Goal: Task Accomplishment & Management: Use online tool/utility

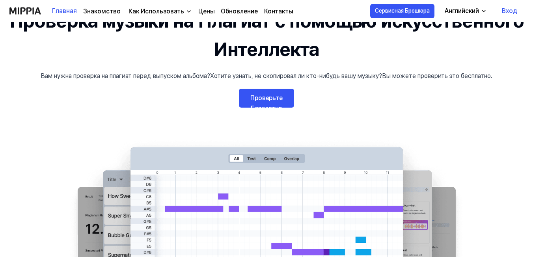
scroll to position [9, 0]
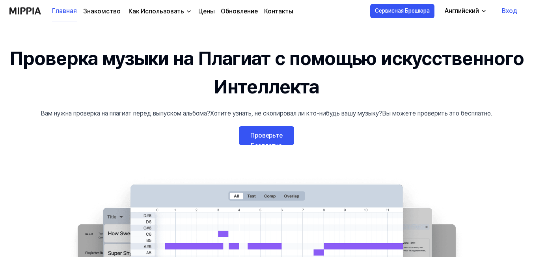
click at [263, 140] on link "Проверьте Бесплатно" at bounding box center [266, 135] width 55 height 19
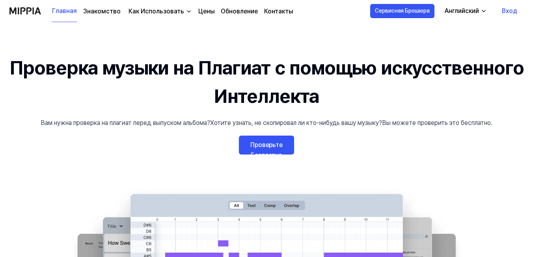
click at [271, 140] on link "Проверьте Бесплатно" at bounding box center [266, 145] width 55 height 19
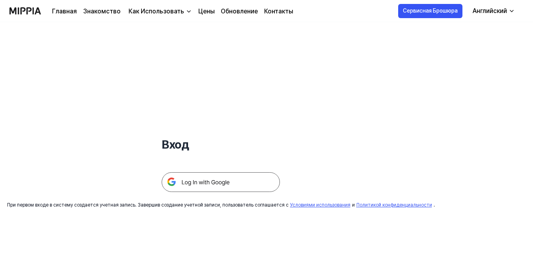
click at [209, 174] on img at bounding box center [221, 182] width 118 height 20
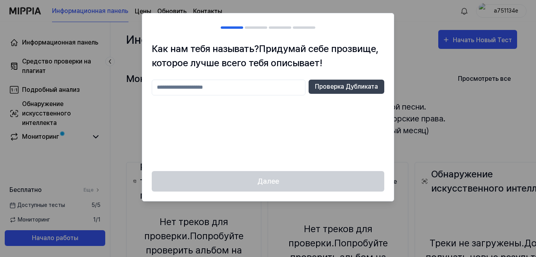
click at [265, 89] on input "text" at bounding box center [229, 88] width 154 height 16
type input "*"
type input "****"
click at [337, 85] on ya-tr-span "Проверка Дубликата" at bounding box center [346, 86] width 63 height 9
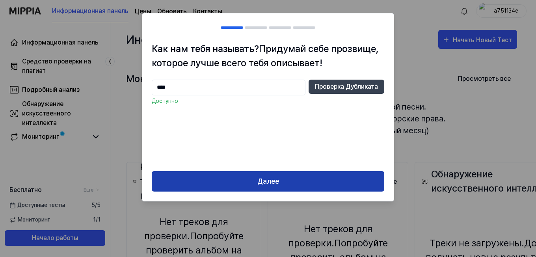
click at [276, 178] on ya-tr-span "Далее" at bounding box center [268, 181] width 22 height 11
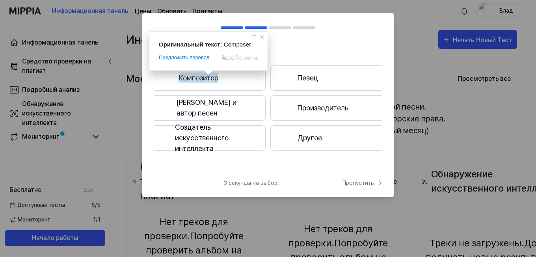
click at [203, 78] on ya-tr-span "Композитор" at bounding box center [198, 77] width 39 height 11
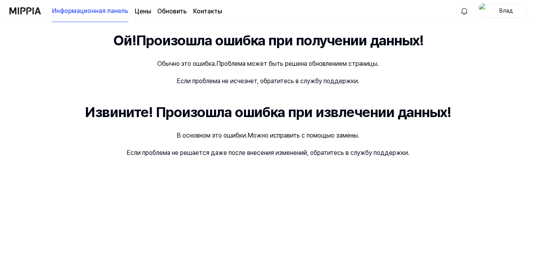
click at [76, 13] on ya-tr-span "Информационная панель" at bounding box center [90, 10] width 76 height 9
click at [166, 14] on ya-tr-span "Обновить" at bounding box center [172, 10] width 30 height 7
click at [30, 9] on img at bounding box center [25, 11] width 32 height 22
click at [22, 14] on img at bounding box center [25, 11] width 32 height 22
click at [143, 15] on ya-tr-span "Цены" at bounding box center [143, 10] width 16 height 7
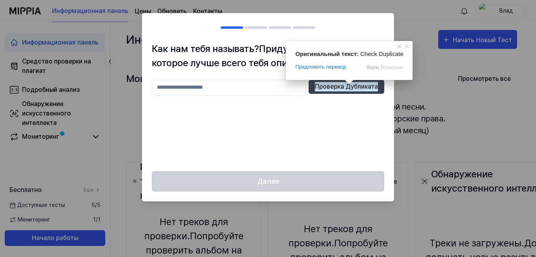
click at [404, 45] on div at bounding box center [268, 128] width 536 height 257
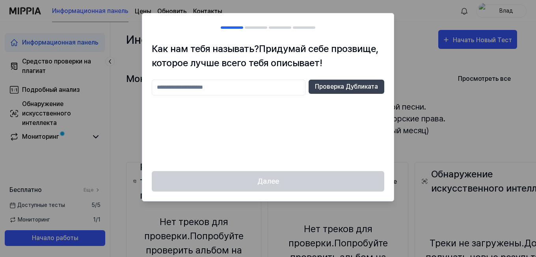
click at [51, 101] on div at bounding box center [268, 128] width 536 height 257
click at [244, 90] on input "text" at bounding box center [229, 88] width 154 height 16
click at [345, 85] on ya-tr-span "Проверка Дубликата" at bounding box center [346, 86] width 63 height 9
click at [266, 91] on input "****" at bounding box center [229, 88] width 154 height 16
type input "**********"
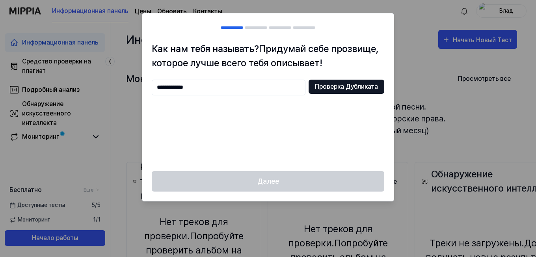
click at [353, 86] on ya-tr-span "Проверка Дубликата" at bounding box center [346, 86] width 63 height 9
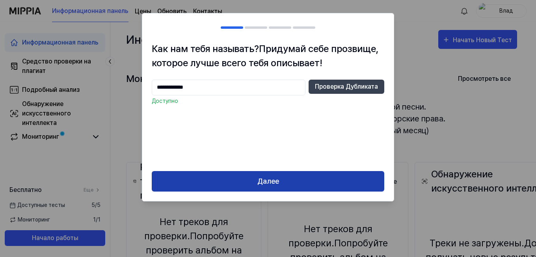
click at [264, 182] on ya-tr-span "Далее" at bounding box center [268, 181] width 22 height 11
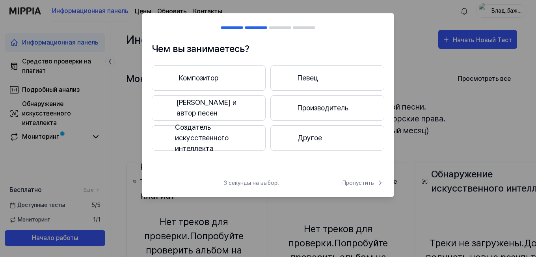
click at [203, 78] on ya-tr-span "Композитор" at bounding box center [198, 77] width 39 height 11
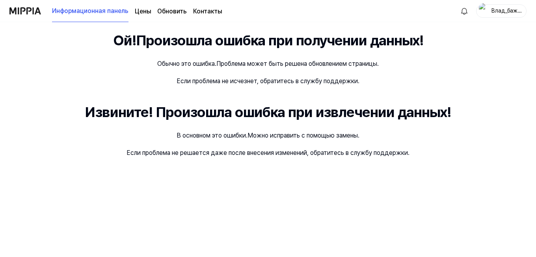
click at [147, 15] on page\) "Цены" at bounding box center [143, 11] width 16 height 9
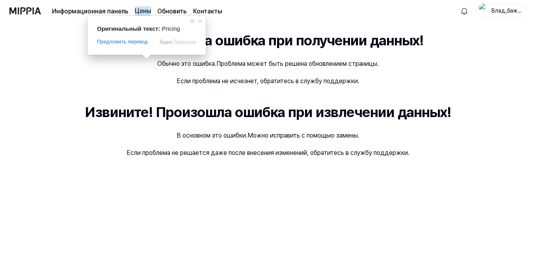
click at [19, 12] on img at bounding box center [25, 11] width 32 height 22
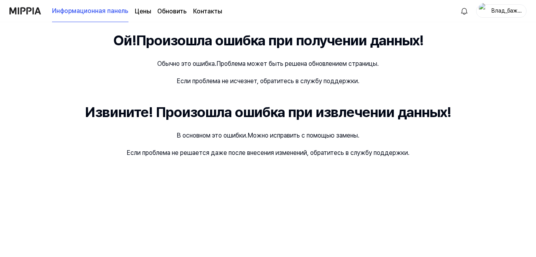
click at [19, 12] on img at bounding box center [25, 11] width 32 height 22
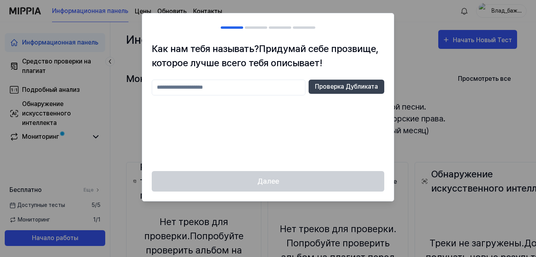
click at [246, 22] on h2 at bounding box center [267, 27] width 251 height 28
click at [334, 91] on ya-tr-span "Проверка Дубликата" at bounding box center [346, 86] width 63 height 9
click at [263, 36] on h2 at bounding box center [267, 27] width 251 height 28
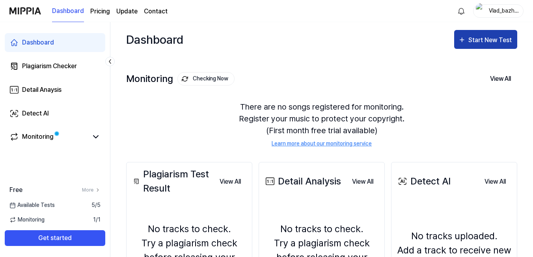
click at [482, 39] on body "Dashboard Pricing Update Contact [PERSON_NAME] Dashboard Plagiarism Checker Det…" at bounding box center [266, 128] width 533 height 257
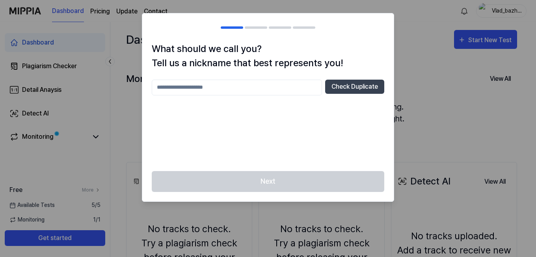
click at [266, 85] on input "text" at bounding box center [237, 88] width 170 height 16
type input "**********"
click at [346, 91] on button "Check Duplicate" at bounding box center [354, 87] width 59 height 14
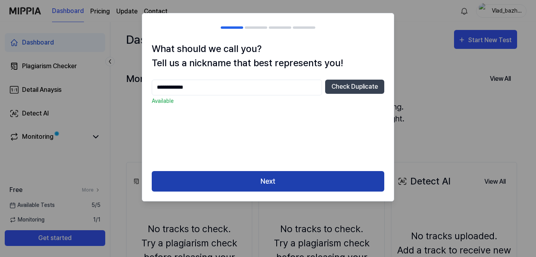
click at [285, 177] on button "Next" at bounding box center [268, 181] width 232 height 21
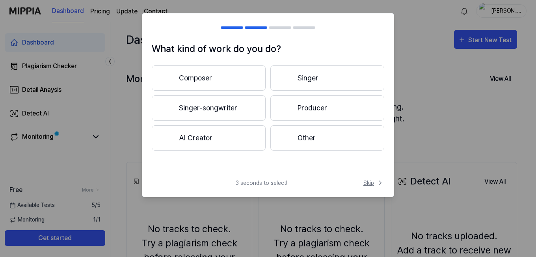
click at [369, 186] on span "Skip" at bounding box center [373, 183] width 21 height 8
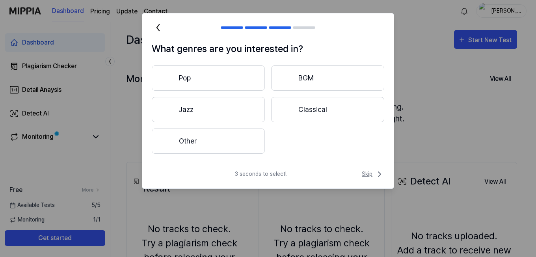
click at [372, 174] on span "Skip" at bounding box center [373, 173] width 22 height 9
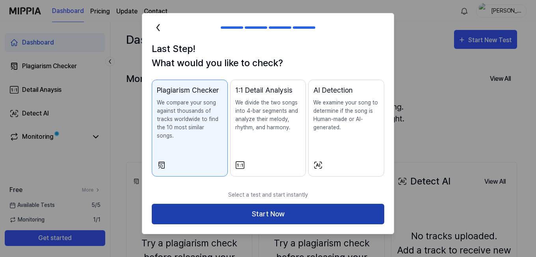
click at [329, 209] on button "Start Now" at bounding box center [268, 214] width 232 height 21
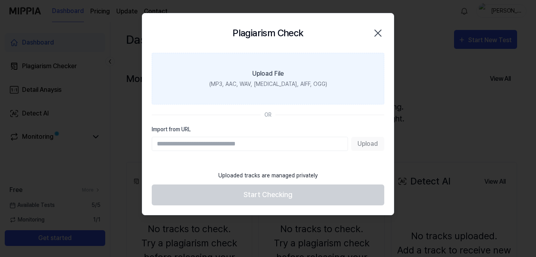
click at [295, 76] on label "Upload File (MP3, AAC, WAV, FLAC, AIFF, OGG)" at bounding box center [268, 79] width 232 height 52
click at [0, 0] on input "Upload File (MP3, AAC, WAV, FLAC, AIFF, OGG)" at bounding box center [0, 0] width 0 height 0
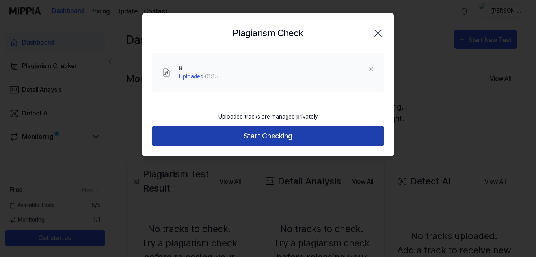
click at [286, 134] on button "Start Checking" at bounding box center [268, 136] width 232 height 21
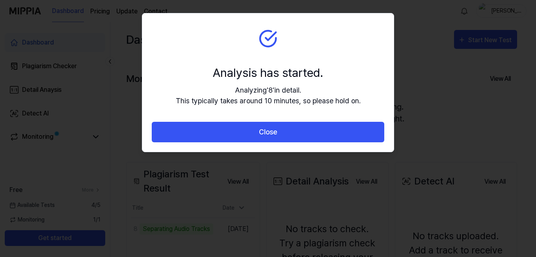
click at [286, 134] on button "Close" at bounding box center [268, 132] width 232 height 21
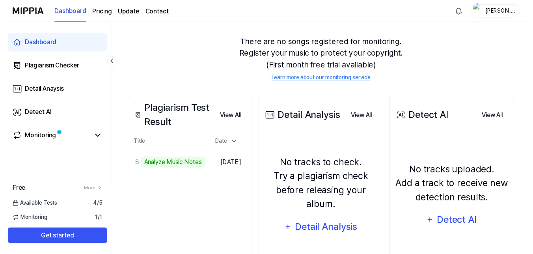
scroll to position [79, 0]
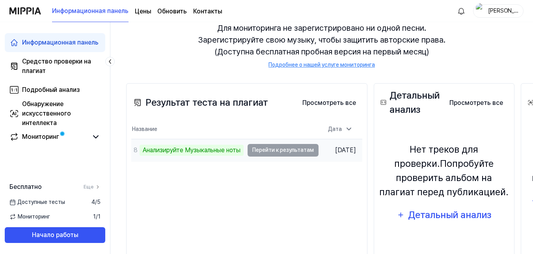
click at [266, 149] on td "8 Анализируйте Музыкальные ноты Перейти к результатам" at bounding box center [224, 150] width 187 height 22
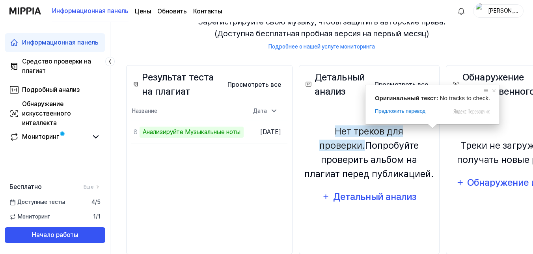
scroll to position [115, 0]
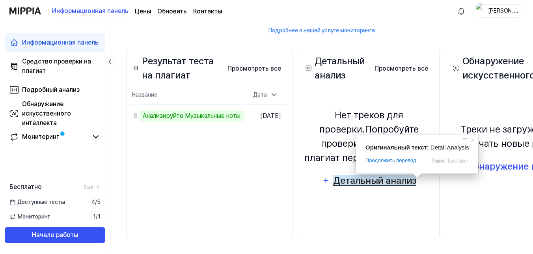
click at [416, 183] on ya-tr-span "Детальный анализ" at bounding box center [374, 180] width 83 height 11
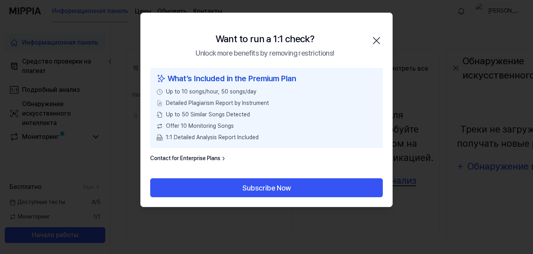
scroll to position [111, 0]
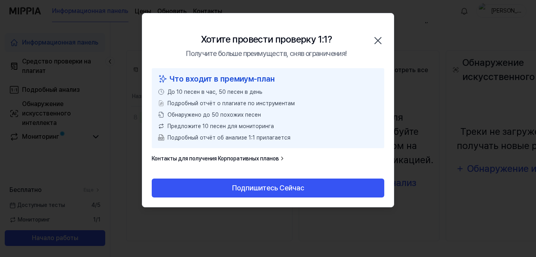
click at [378, 38] on icon "button" at bounding box center [378, 40] width 13 height 13
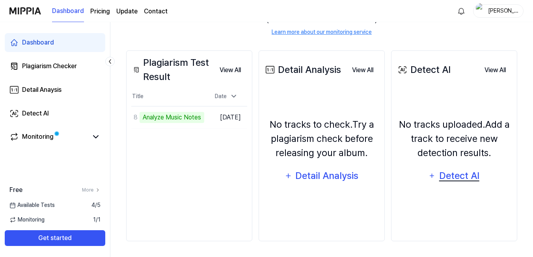
click at [475, 178] on ya-tr-span "Detect AI" at bounding box center [459, 175] width 40 height 11
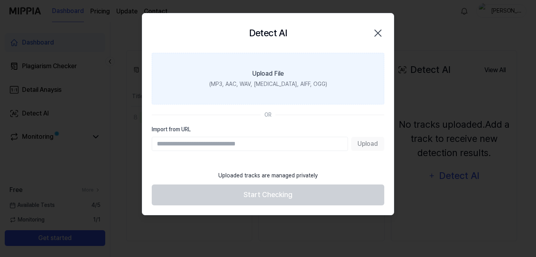
click at [263, 83] on div "(MP3, AAC, WAV, FLAC, AIFF, OGG)" at bounding box center [268, 84] width 118 height 8
click at [0, 0] on input "Upload File (MP3, AAC, WAV, FLAC, AIFF, OGG)" at bounding box center [0, 0] width 0 height 0
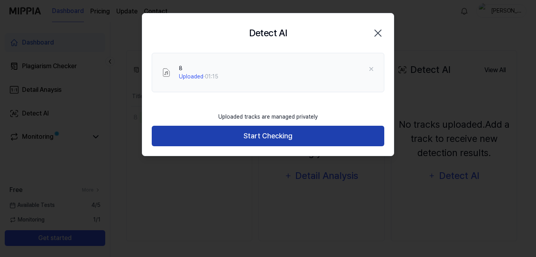
click at [250, 137] on button "Start Checking" at bounding box center [268, 136] width 232 height 21
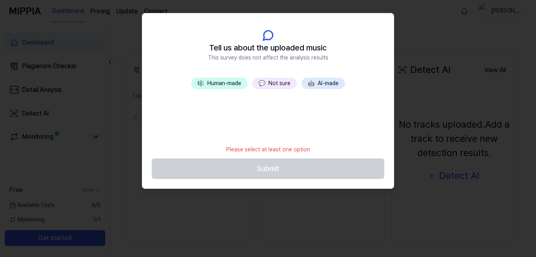
click at [328, 84] on button "🤖 AI-made" at bounding box center [322, 83] width 43 height 11
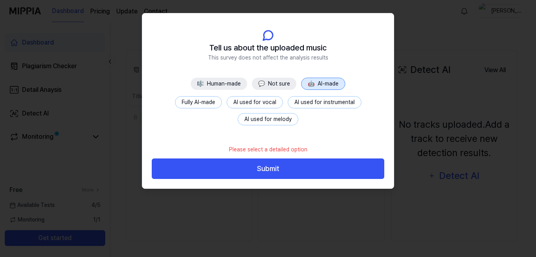
click at [263, 169] on button "Submit" at bounding box center [268, 168] width 232 height 21
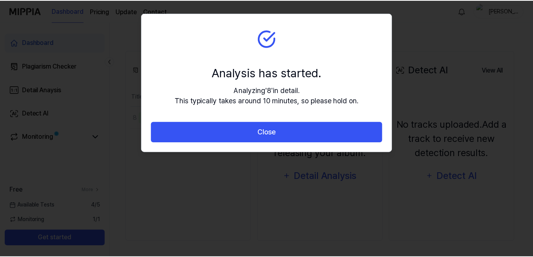
scroll to position [96, 0]
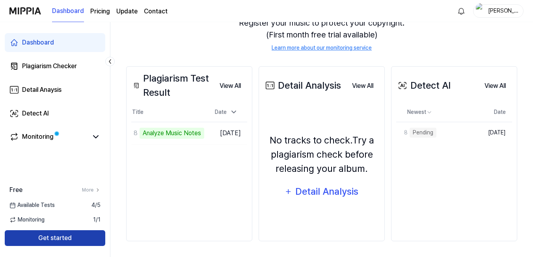
click at [61, 234] on ya-tr-span "Get started" at bounding box center [54, 237] width 33 height 9
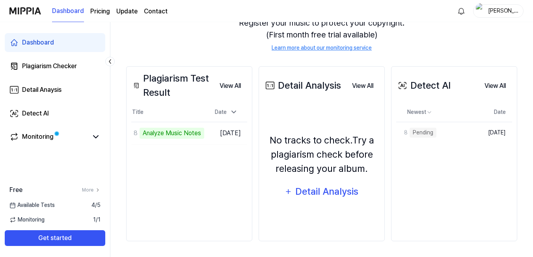
scroll to position [0, 0]
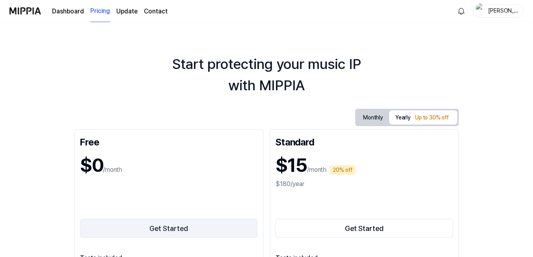
click at [187, 227] on button "Get Started" at bounding box center [168, 228] width 177 height 19
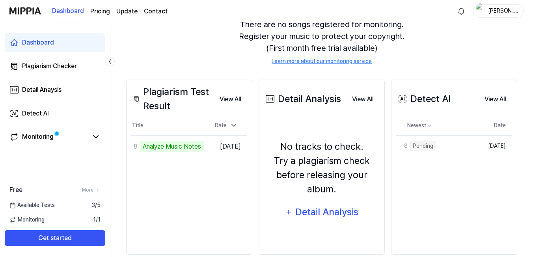
scroll to position [96, 0]
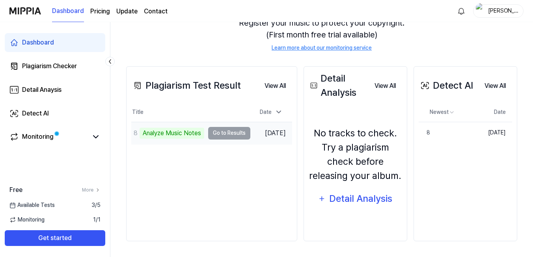
click at [232, 135] on td "8 Analyze Music Notes Go to Results" at bounding box center [190, 133] width 119 height 22
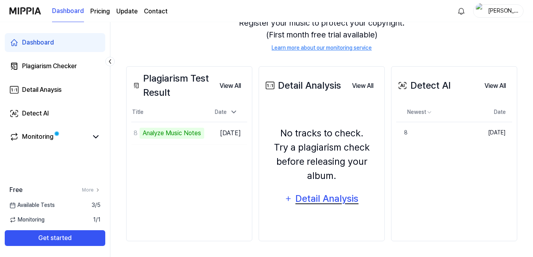
scroll to position [0, 0]
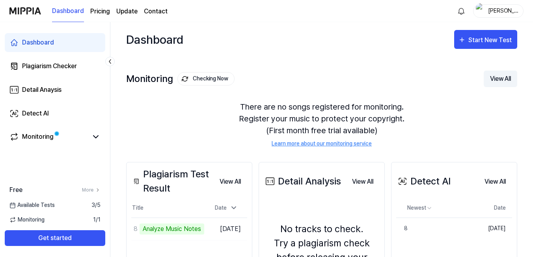
click at [490, 76] on button "View All" at bounding box center [499, 79] width 33 height 17
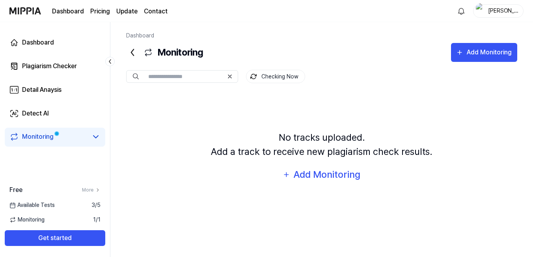
click at [130, 53] on icon at bounding box center [132, 52] width 13 height 13
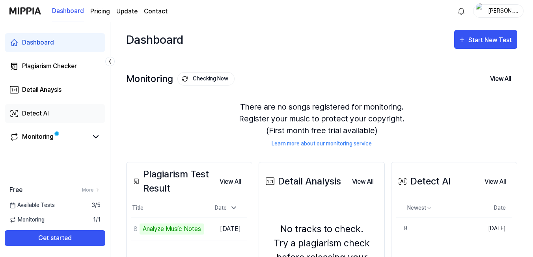
click at [78, 116] on link "Detect AI" at bounding box center [55, 113] width 100 height 19
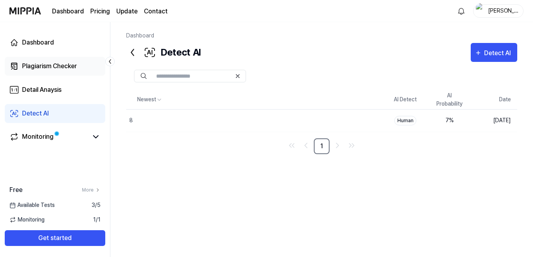
click at [51, 70] on div "Plagiarism Checker" at bounding box center [49, 65] width 55 height 9
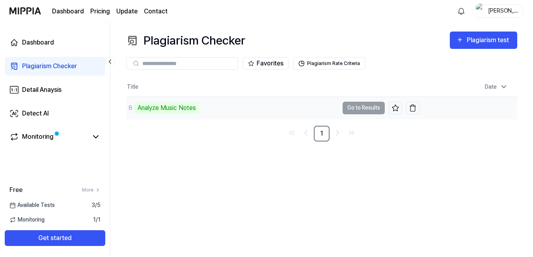
click at [369, 111] on td "8 Analyze Music Notes Go to Results" at bounding box center [272, 108] width 293 height 22
click at [368, 109] on td "8 Analyze Music Notes Go to Results" at bounding box center [272, 108] width 293 height 22
click at [174, 107] on div "Analyze Music Notes" at bounding box center [166, 107] width 65 height 11
click at [206, 106] on div "8 Analyze Music Notes" at bounding box center [232, 108] width 212 height 22
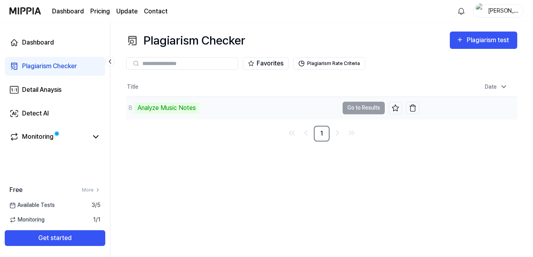
click at [206, 106] on div "8 Analyze Music Notes" at bounding box center [232, 108] width 212 height 22
click at [245, 108] on div "8 Analyze Music Notes" at bounding box center [232, 108] width 212 height 22
click at [63, 136] on link "Monitoring" at bounding box center [48, 136] width 78 height 9
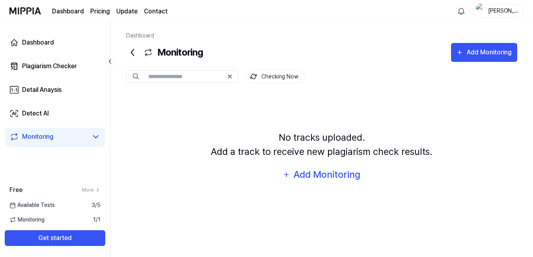
scroll to position [36, 0]
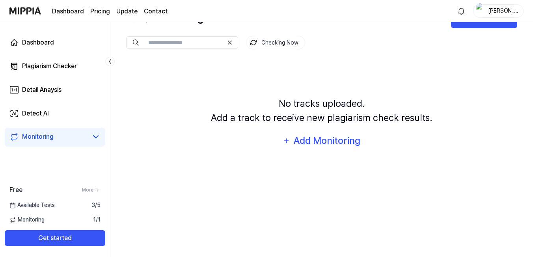
click at [27, 204] on span "Available Tests" at bounding box center [31, 205] width 45 height 8
click at [26, 71] on link "Plagiarism Checker" at bounding box center [55, 66] width 100 height 19
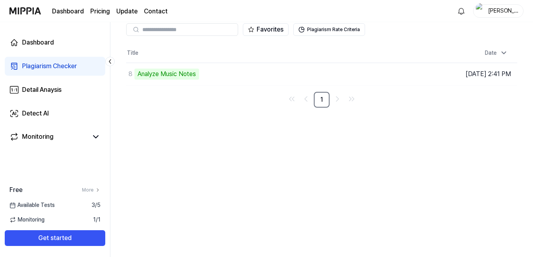
scroll to position [0, 0]
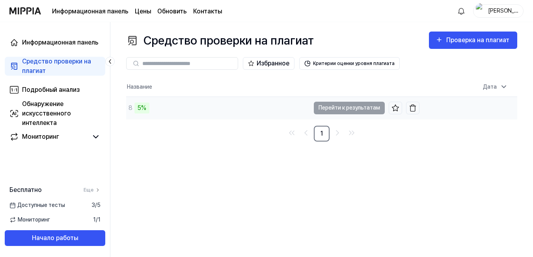
click at [348, 105] on td "8 5% Перейти к результатам" at bounding box center [272, 108] width 293 height 22
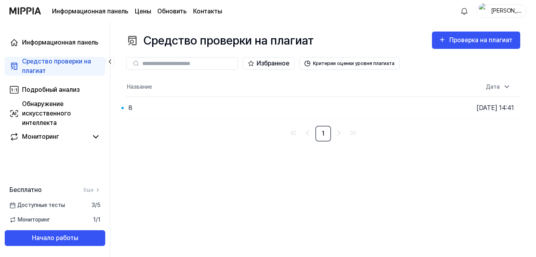
click at [223, 192] on div "Средство проверки на плагиат Проверка на плагиат Plagiarism Checker Detail Anal…" at bounding box center [322, 139] width 425 height 235
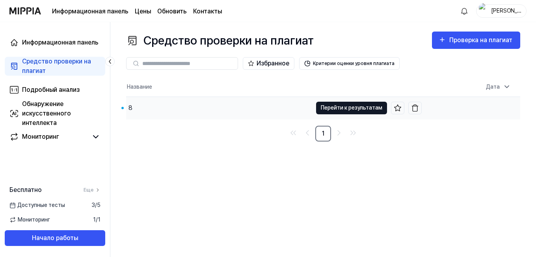
click at [361, 105] on body "Информационная панель Цены Обновить Контакты Влад Баженов Информационная панель…" at bounding box center [268, 128] width 536 height 257
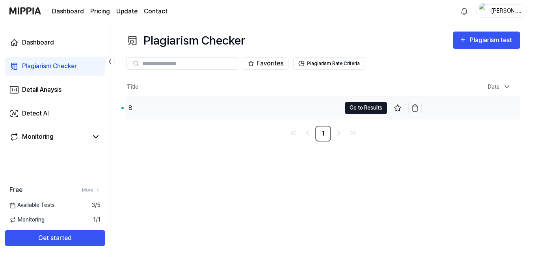
click at [371, 107] on ya-tr-span "Go to Results" at bounding box center [365, 107] width 33 height 9
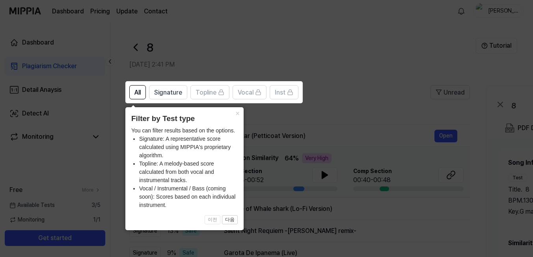
click at [398, 77] on icon at bounding box center [268, 128] width 536 height 257
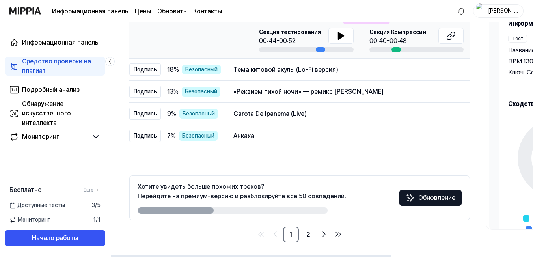
scroll to position [140, 0]
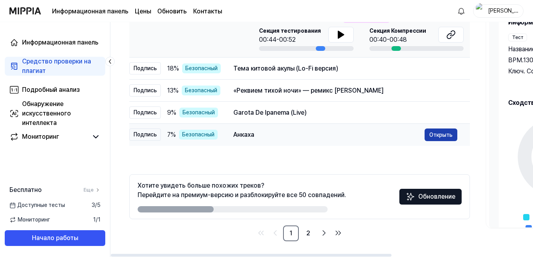
click at [434, 134] on ya-tr-span "Открыть" at bounding box center [440, 134] width 23 height 9
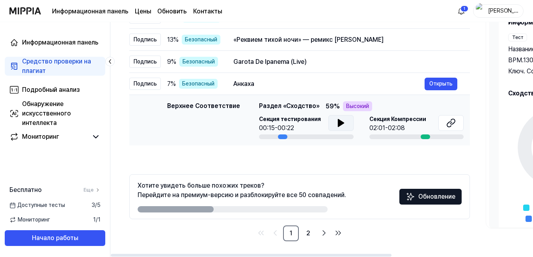
click at [340, 123] on icon at bounding box center [341, 122] width 6 height 7
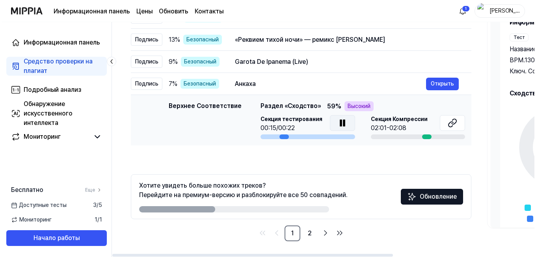
scroll to position [0, 0]
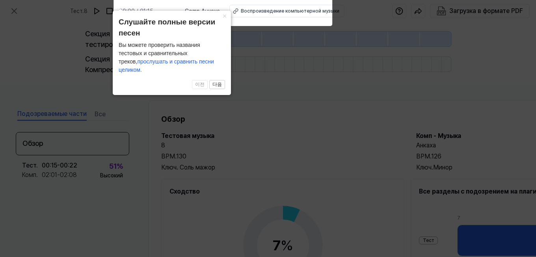
click at [407, 64] on icon at bounding box center [268, 126] width 536 height 261
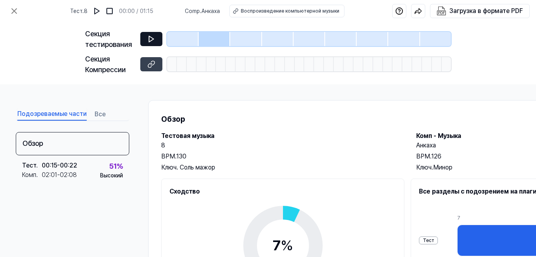
click at [149, 41] on icon at bounding box center [151, 39] width 5 height 6
click at [154, 40] on icon at bounding box center [151, 39] width 8 height 8
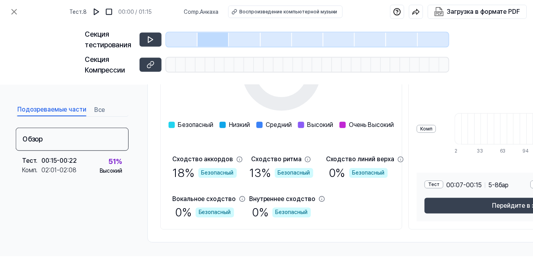
scroll to position [180, 0]
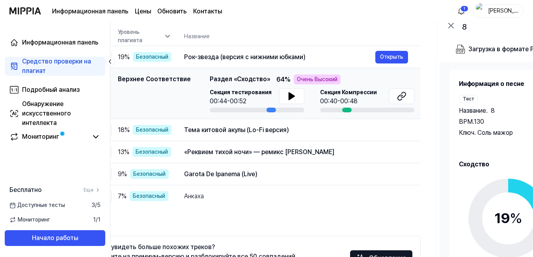
scroll to position [0, 59]
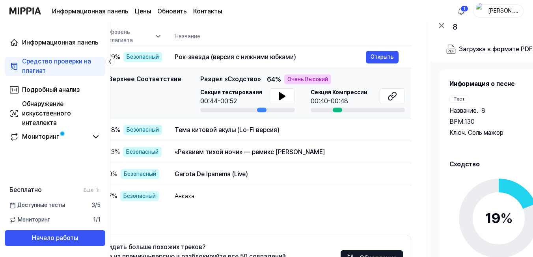
drag, startPoint x: 309, startPoint y: 110, endPoint x: 259, endPoint y: 111, distance: 50.0
click at [259, 111] on div at bounding box center [261, 110] width 9 height 5
click at [386, 134] on button "Открыть" at bounding box center [382, 130] width 33 height 13
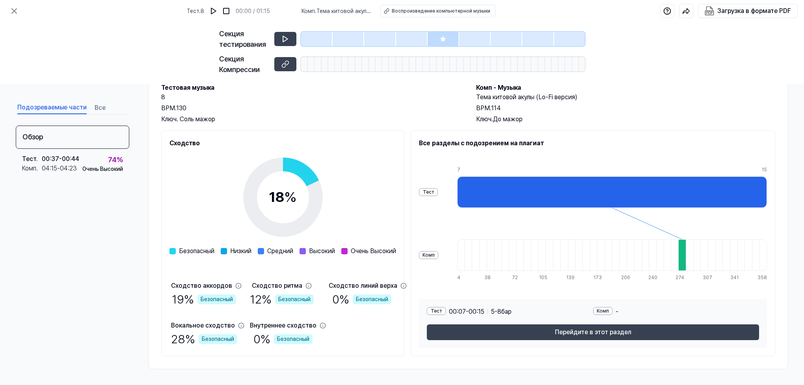
scroll to position [49, 0]
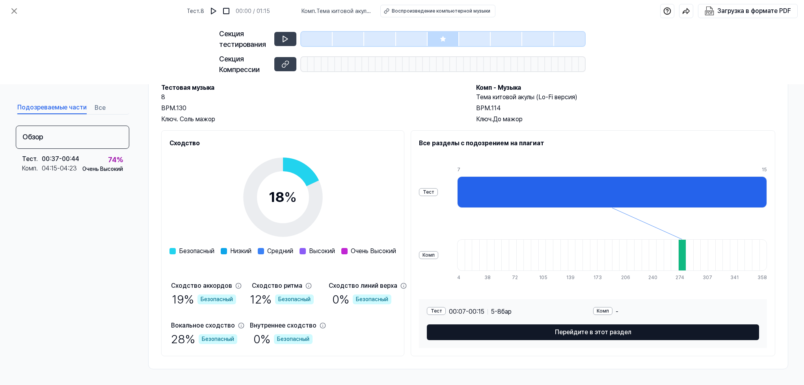
click at [532, 256] on ya-tr-span "Перейдите в этот раздел" at bounding box center [593, 332] width 76 height 9
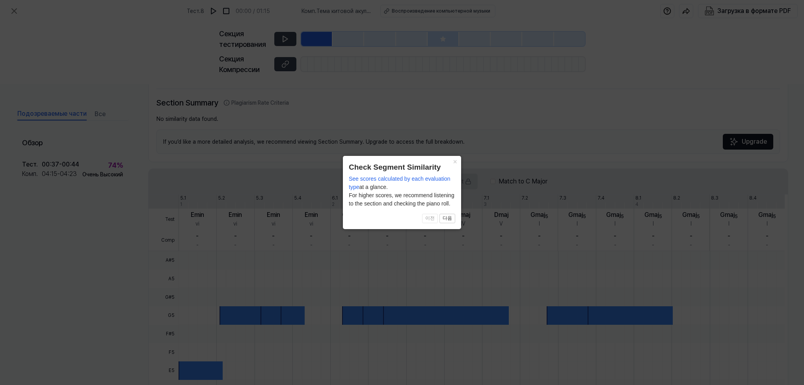
scroll to position [154, 0]
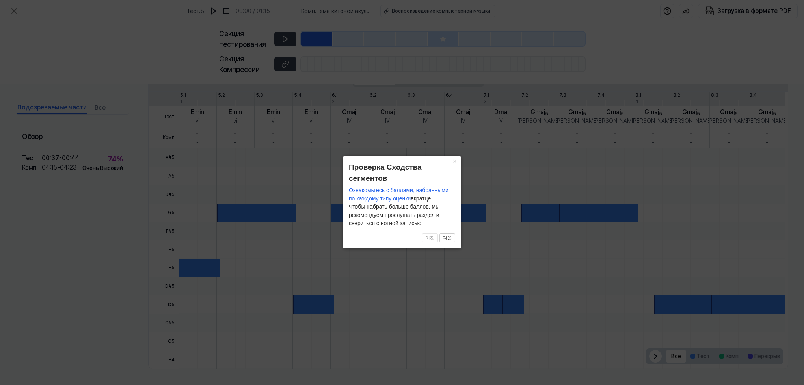
click at [278, 41] on icon at bounding box center [402, 192] width 804 height 385
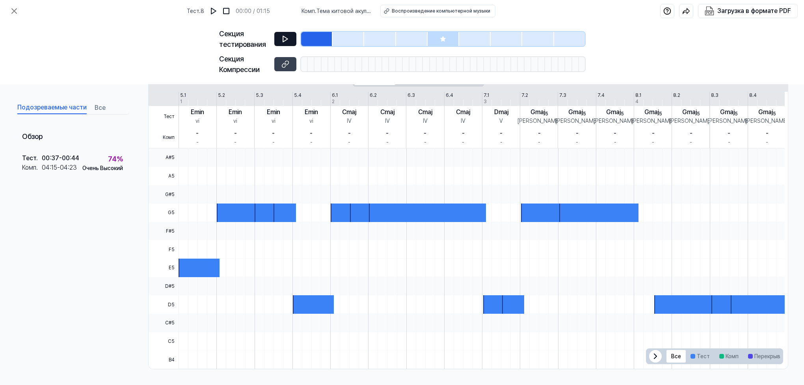
click at [282, 38] on icon at bounding box center [285, 39] width 8 height 8
click at [285, 61] on icon at bounding box center [285, 64] width 8 height 8
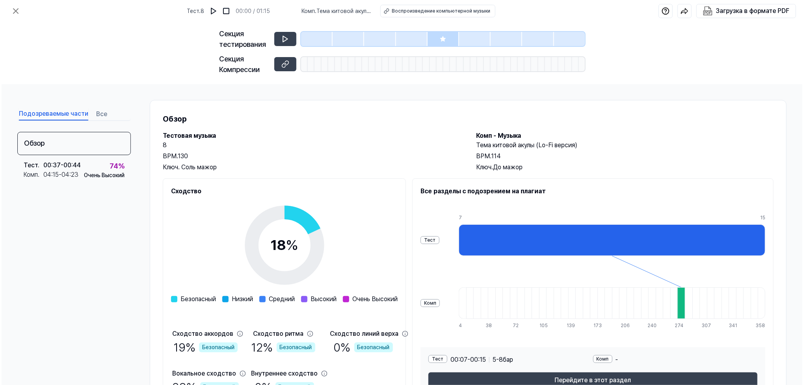
scroll to position [49, 0]
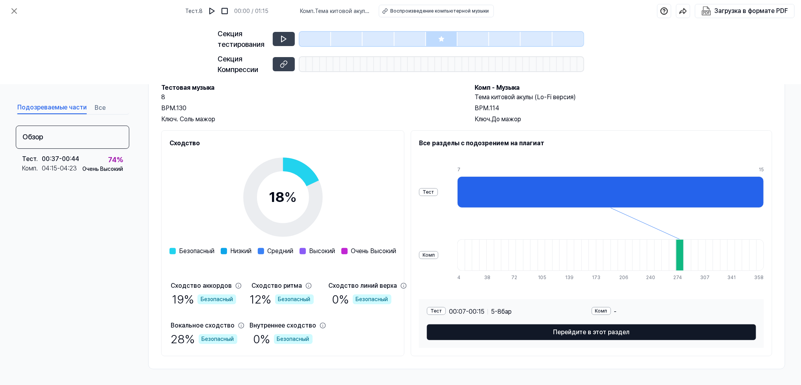
click at [609, 332] on ya-tr-span "Перейдите в этот раздел" at bounding box center [591, 332] width 76 height 9
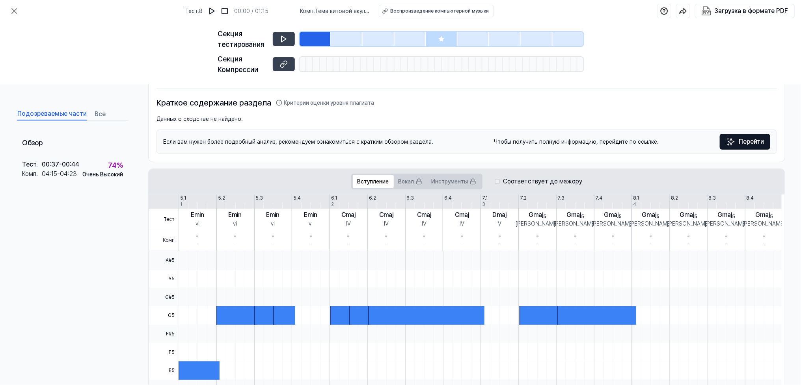
click at [747, 142] on ya-tr-span "Перейти" at bounding box center [750, 141] width 25 height 9
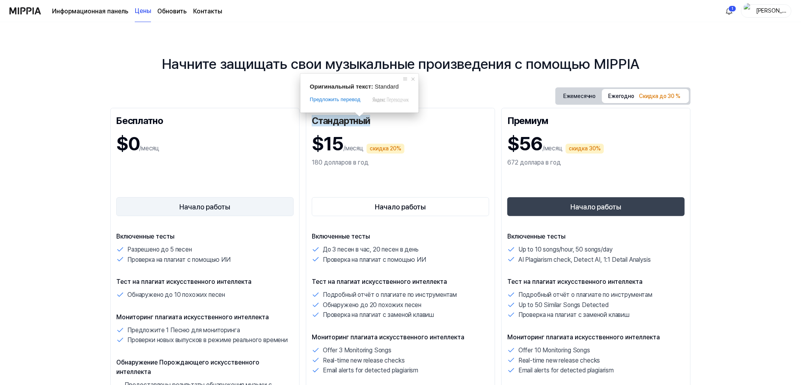
click at [221, 207] on ya-tr-span "Начало работы" at bounding box center [205, 207] width 51 height 11
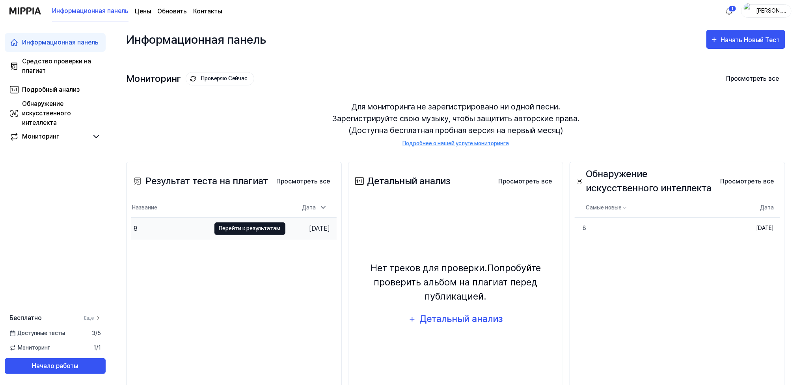
click at [232, 228] on ya-tr-span "Перейти к результатам" at bounding box center [249, 228] width 61 height 9
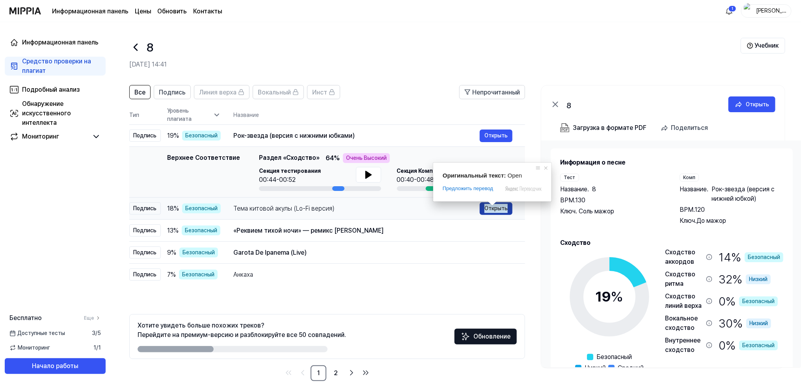
click at [492, 210] on ya-tr-span "Открыть" at bounding box center [495, 208] width 23 height 9
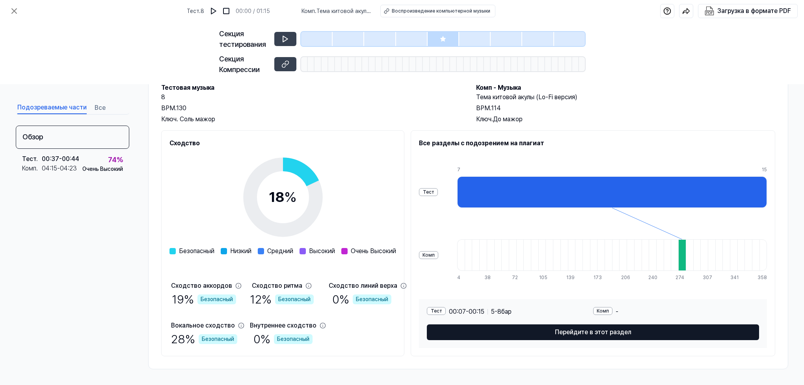
click at [662, 335] on button "Перейдите в этот раздел" at bounding box center [593, 333] width 332 height 16
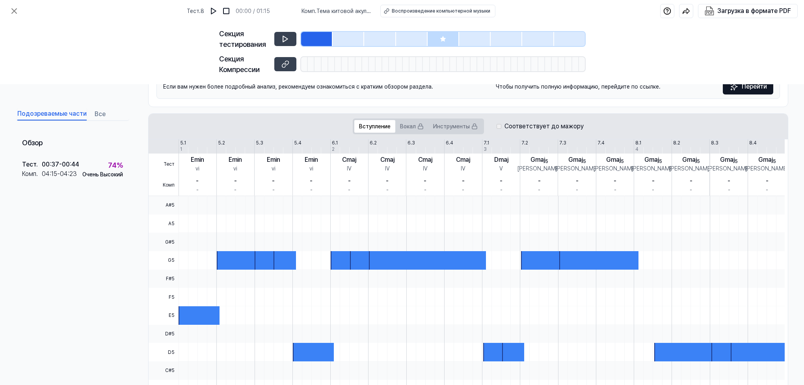
scroll to position [35, 0]
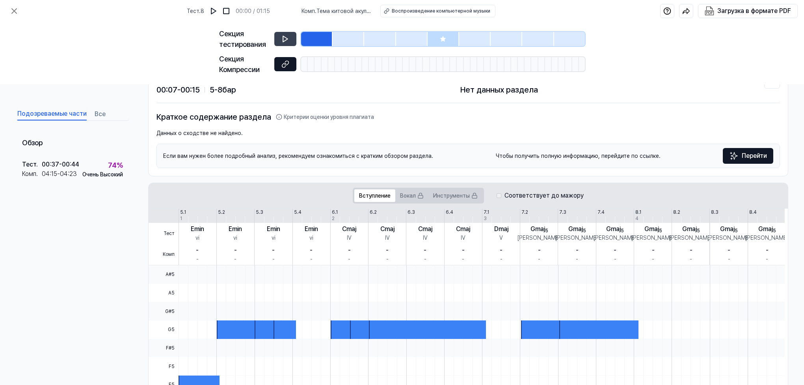
click at [290, 64] on button at bounding box center [285, 64] width 22 height 14
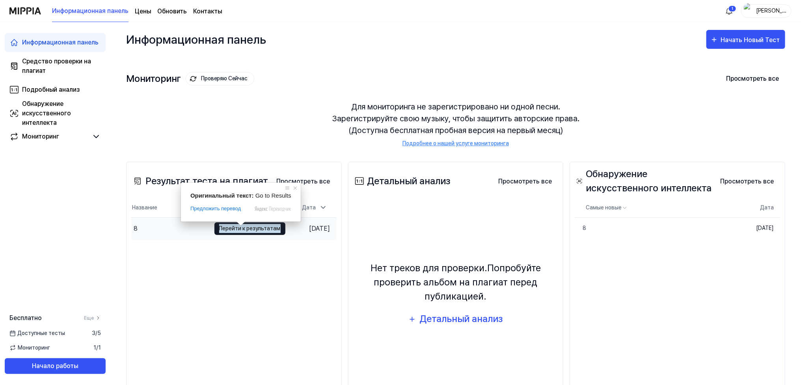
click at [251, 225] on ya-tr-span "Перейти к результатам" at bounding box center [249, 228] width 61 height 9
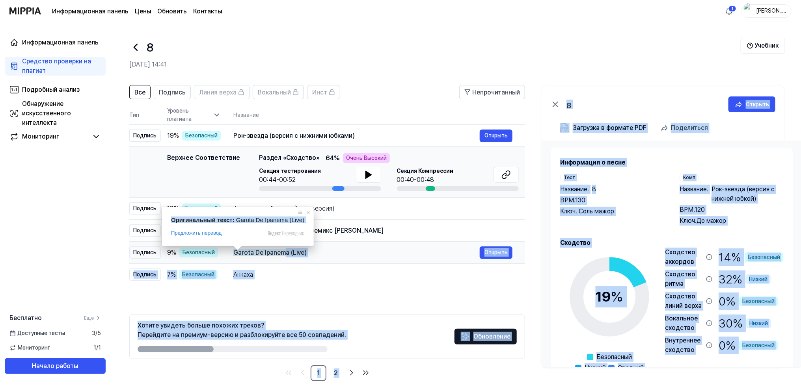
drag, startPoint x: 234, startPoint y: 250, endPoint x: 284, endPoint y: 251, distance: 49.3
click at [284, 251] on body "Информационная панель Цены Обновить Контакты 1 [PERSON_NAME] Информационная пан…" at bounding box center [400, 192] width 801 height 385
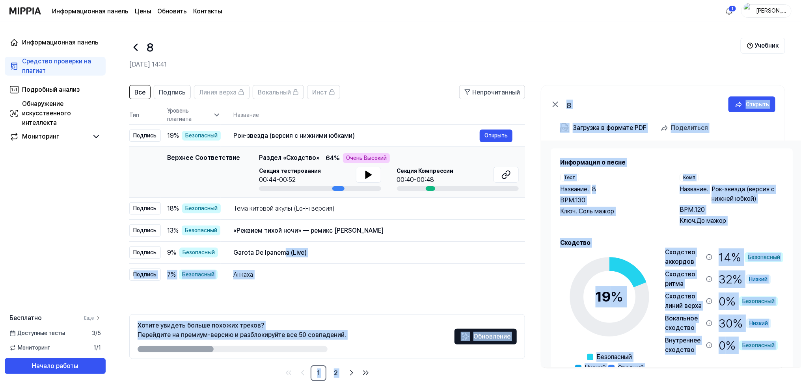
click at [288, 297] on div "Все Подпись Линия верха Вокальный Инст Непрочитанный All Signature Topline Voca…" at bounding box center [327, 233] width 396 height 296
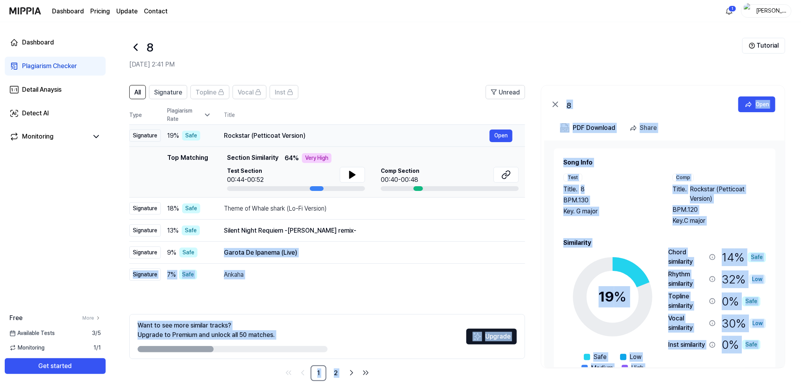
drag, startPoint x: 223, startPoint y: 135, endPoint x: 298, endPoint y: 136, distance: 74.9
click at [294, 137] on ya-tr-span "Rockstar (Petticoat Version)" at bounding box center [265, 135] width 82 height 7
drag, startPoint x: 305, startPoint y: 134, endPoint x: 252, endPoint y: 138, distance: 53.4
click at [252, 138] on div "Rockstar (Petticoat Version)" at bounding box center [357, 135] width 266 height 9
click at [251, 137] on ya-tr-span "Rockstar (Petticoat Version)" at bounding box center [265, 135] width 82 height 7
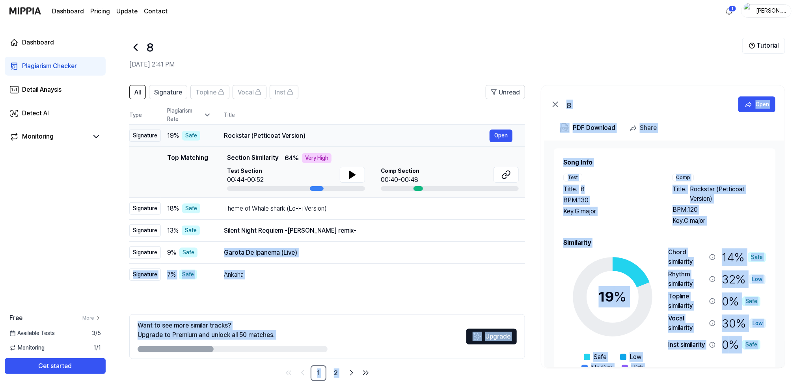
click at [251, 137] on ya-tr-span "Rockstar (Petticoat Version)" at bounding box center [265, 135] width 82 height 7
click at [248, 133] on ya-tr-span "Rockstar (Petticoat Version)" at bounding box center [265, 135] width 82 height 7
click at [276, 295] on div "All Signature Topline Vocal Inst Unread All Signature Topline Vocal Inst Type P…" at bounding box center [327, 233] width 396 height 296
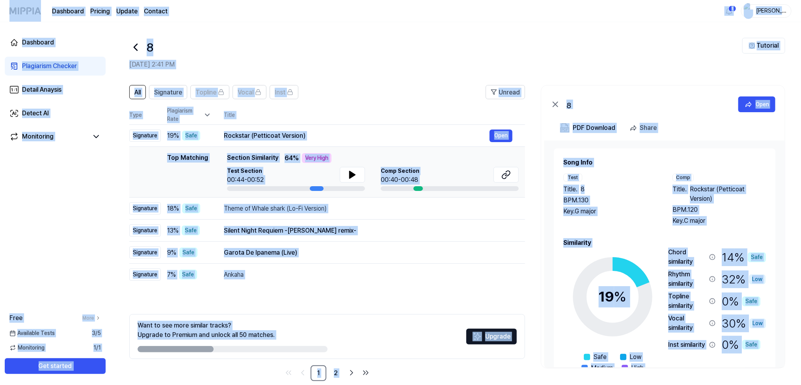
click at [364, 50] on div "8" at bounding box center [435, 47] width 613 height 19
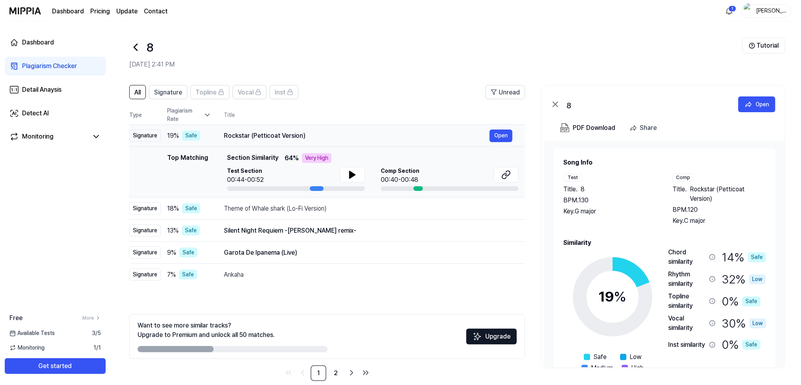
drag, startPoint x: 224, startPoint y: 136, endPoint x: 253, endPoint y: 128, distance: 30.4
click at [253, 128] on td "Rockstar (Petticoat Version) Open" at bounding box center [368, 136] width 314 height 22
drag, startPoint x: 308, startPoint y: 136, endPoint x: 215, endPoint y: 135, distance: 93.4
click at [215, 135] on td "Rockstar (Petticoat Version) Open" at bounding box center [368, 136] width 314 height 22
drag, startPoint x: 226, startPoint y: 209, endPoint x: 295, endPoint y: 209, distance: 69.3
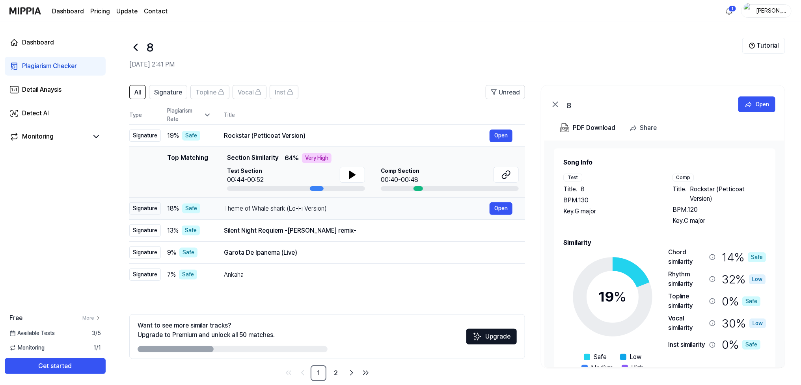
click at [295, 209] on div "Theme of Whale shark (Lo-Fi Version)" at bounding box center [357, 208] width 266 height 9
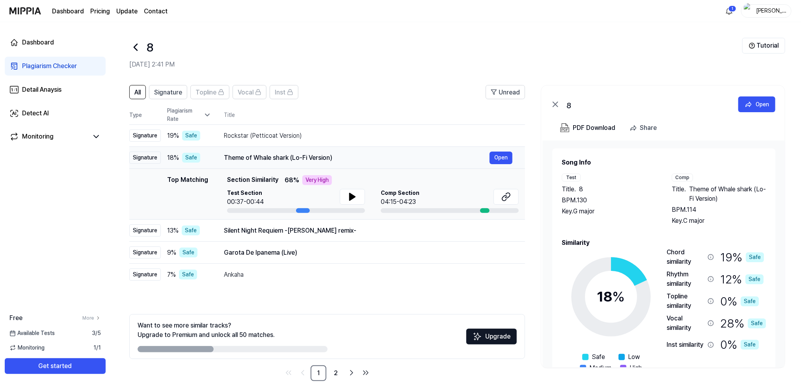
drag, startPoint x: 228, startPoint y: 157, endPoint x: 297, endPoint y: 154, distance: 68.6
click at [297, 154] on div "Theme of Whale shark (Lo-Fi Version)" at bounding box center [357, 157] width 266 height 9
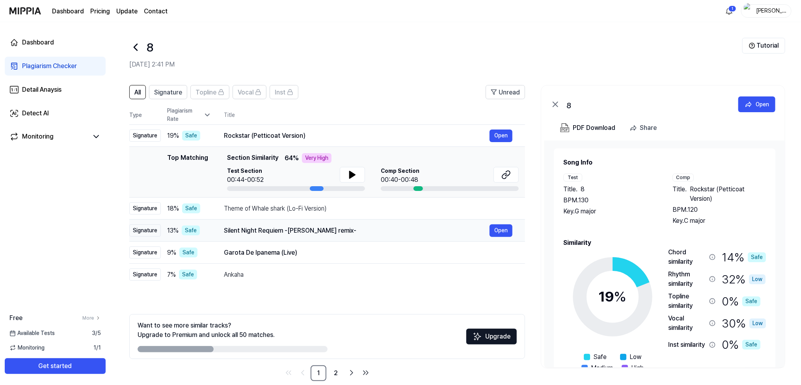
click at [251, 228] on div "Silent Night Requiem -[PERSON_NAME] remix-" at bounding box center [357, 230] width 266 height 9
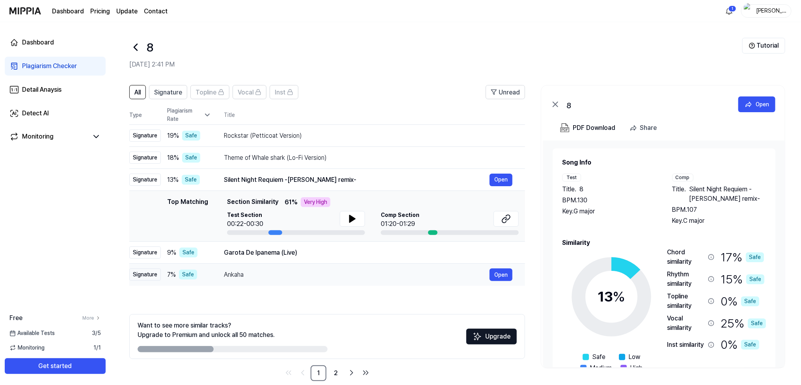
click at [227, 273] on div "Ankaha" at bounding box center [357, 274] width 266 height 9
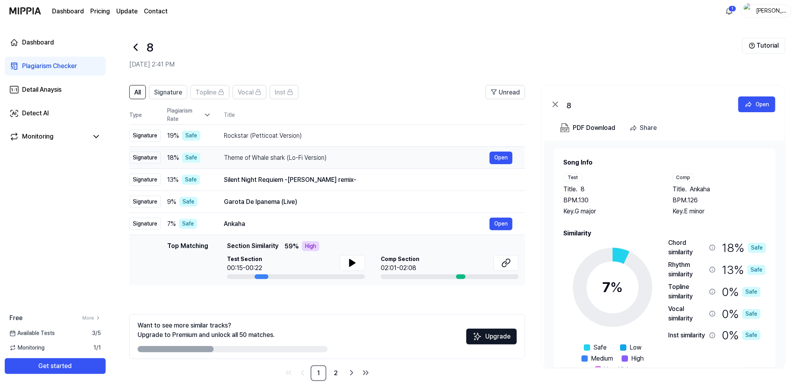
drag, startPoint x: 223, startPoint y: 222, endPoint x: 231, endPoint y: 219, distance: 8.1
click at [228, 219] on div "Ankaha" at bounding box center [357, 223] width 266 height 9
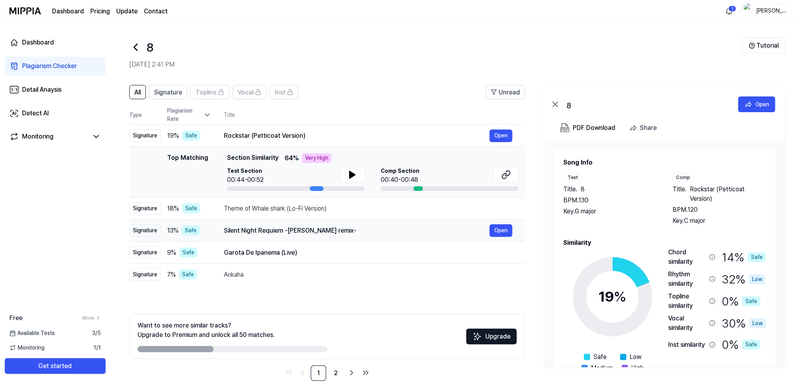
drag, startPoint x: 226, startPoint y: 229, endPoint x: 285, endPoint y: 226, distance: 59.2
click at [285, 226] on div "Silent Night Requiem -[PERSON_NAME] remix-" at bounding box center [357, 230] width 266 height 9
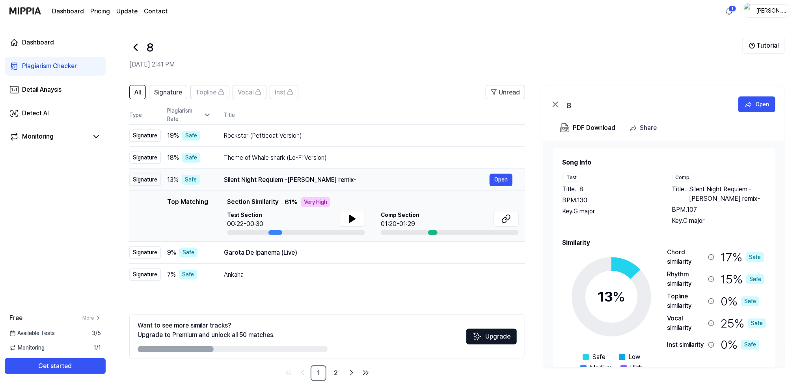
click at [314, 226] on div "Test Section 00:22-00:30" at bounding box center [296, 220] width 138 height 18
drag, startPoint x: 365, startPoint y: 179, endPoint x: 237, endPoint y: 180, distance: 128.4
click at [237, 180] on div "Silent Night Requiem -[PERSON_NAME] remix-" at bounding box center [357, 179] width 266 height 9
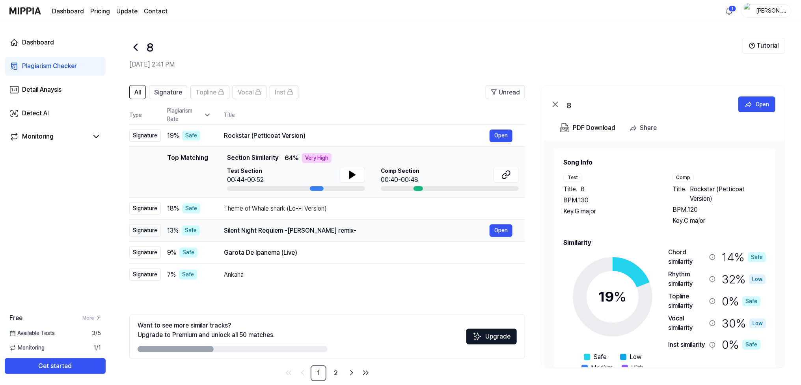
click at [237, 180] on div "00:44-00:52" at bounding box center [245, 179] width 37 height 9
click at [234, 213] on div "Theme of Whale shark (Lo-Fi Version)" at bounding box center [357, 208] width 266 height 9
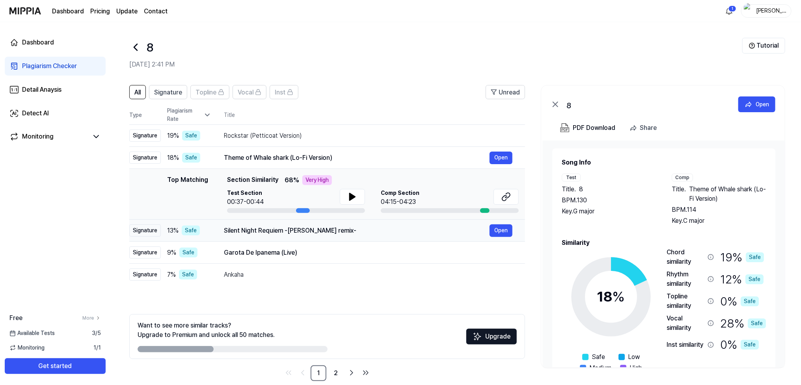
click at [235, 228] on div "Silent Night Requiem -[PERSON_NAME] remix-" at bounding box center [357, 230] width 266 height 9
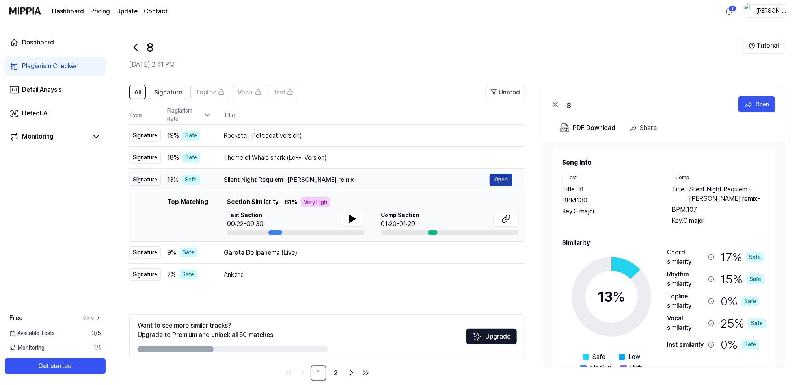
click at [495, 178] on button "Open" at bounding box center [500, 180] width 23 height 13
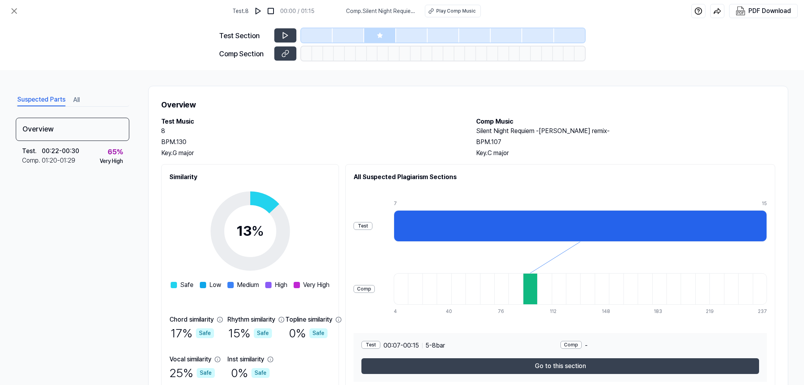
drag, startPoint x: 475, startPoint y: 130, endPoint x: 623, endPoint y: 128, distance: 147.8
click at [623, 128] on h2 "Silent Night Requiem -[PERSON_NAME] remix-" at bounding box center [625, 130] width 299 height 9
